Goal: Complete application form

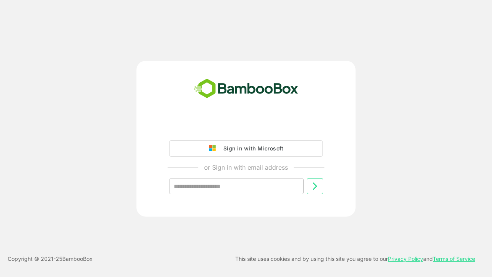
type input "**********"
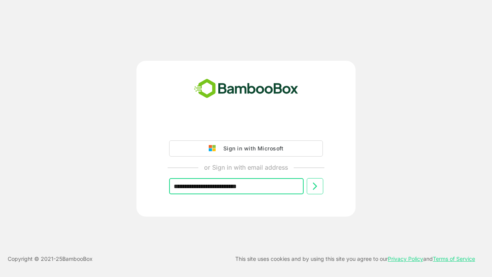
click at [315, 186] on icon at bounding box center [314, 185] width 9 height 9
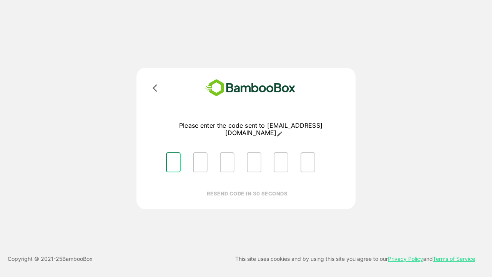
type input "*"
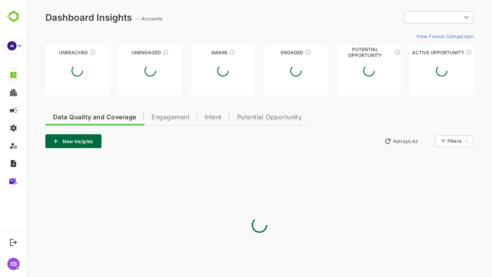
type input "**********"
